Goal: Check status: Check status

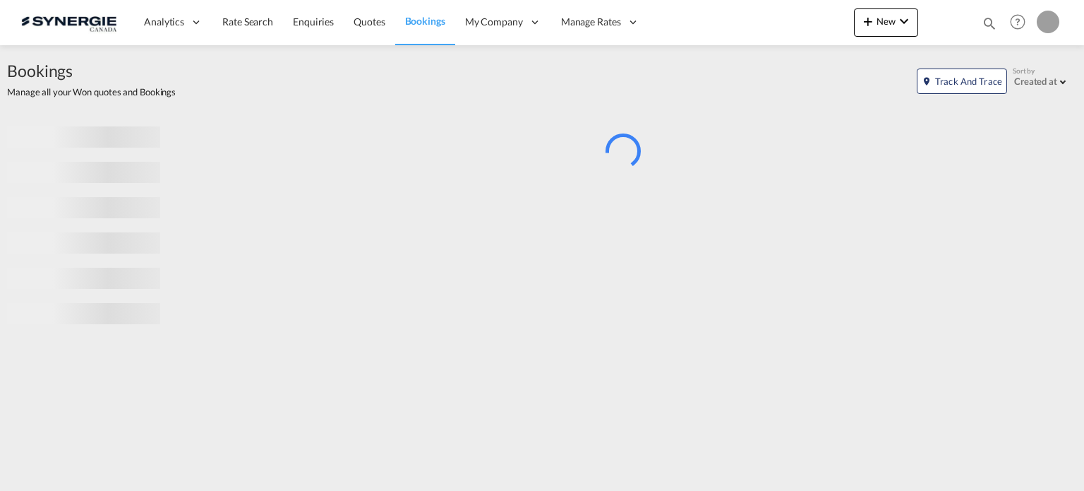
click at [992, 18] on md-icon "icon-magnify" at bounding box center [990, 24] width 16 height 16
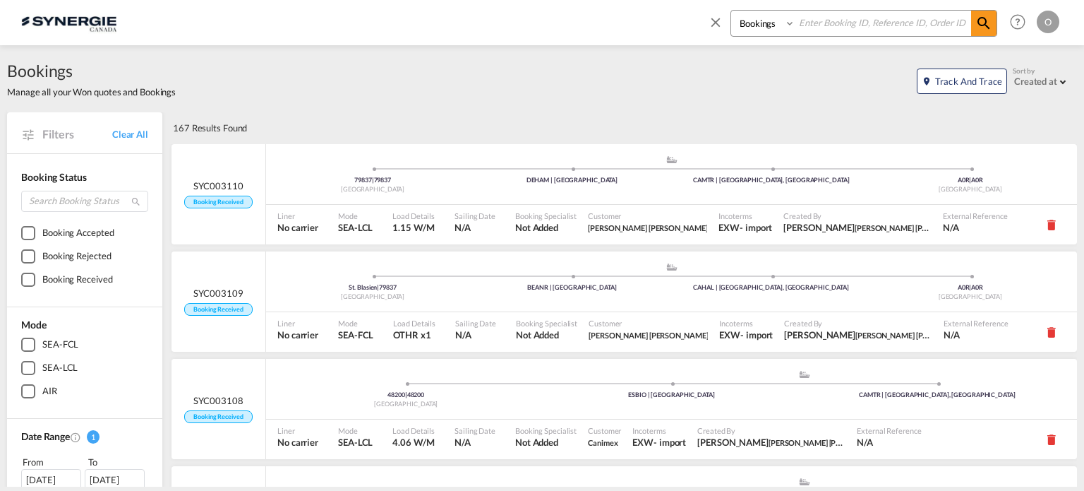
click at [775, 25] on select "Bookings Quotes Enquiries" at bounding box center [764, 23] width 67 height 25
select select "Quotes"
click at [731, 11] on select "Bookings Quotes Enquiries" at bounding box center [764, 23] width 67 height 25
click at [868, 25] on input at bounding box center [884, 23] width 176 height 25
paste input "SYC000015213"
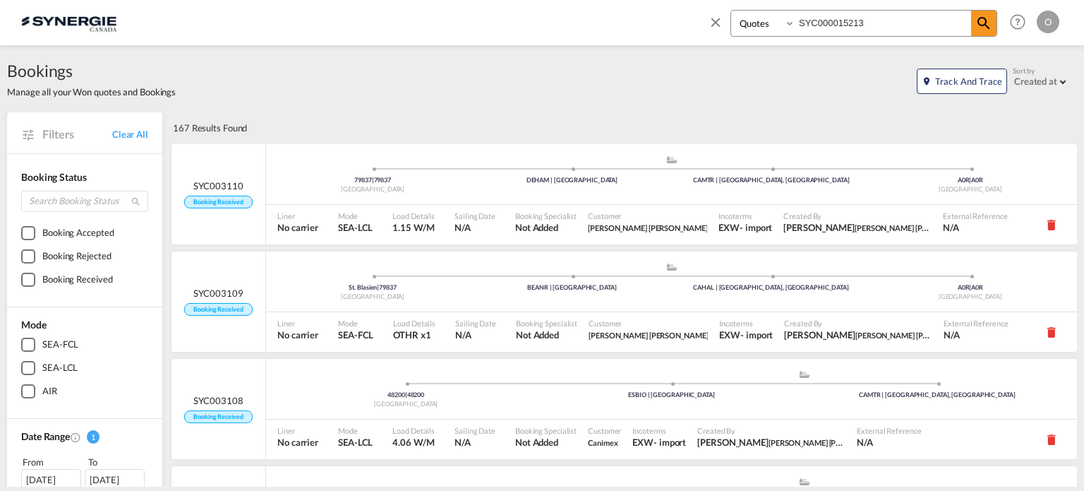
type input "SYC000015213"
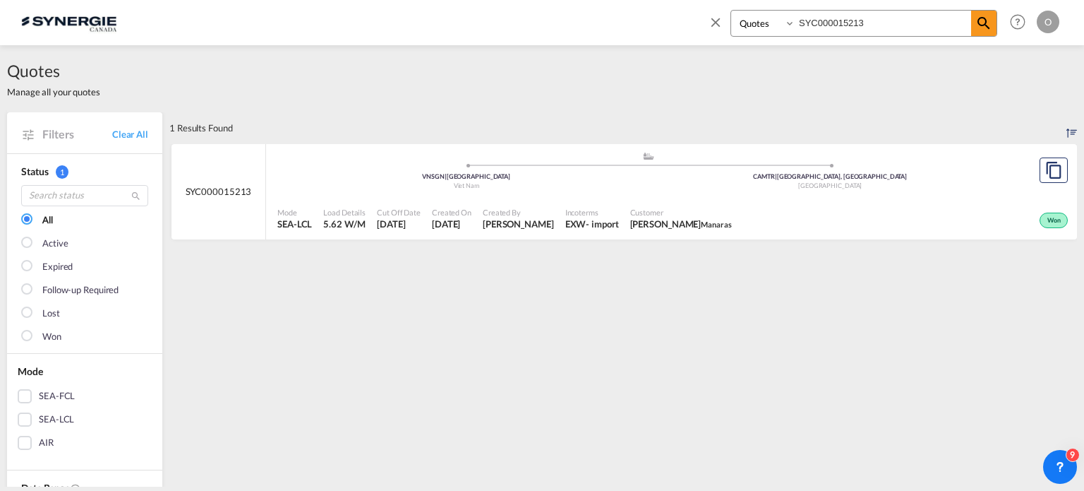
click at [762, 213] on div "Won" at bounding box center [905, 218] width 334 height 35
